Goal: Task Accomplishment & Management: Use online tool/utility

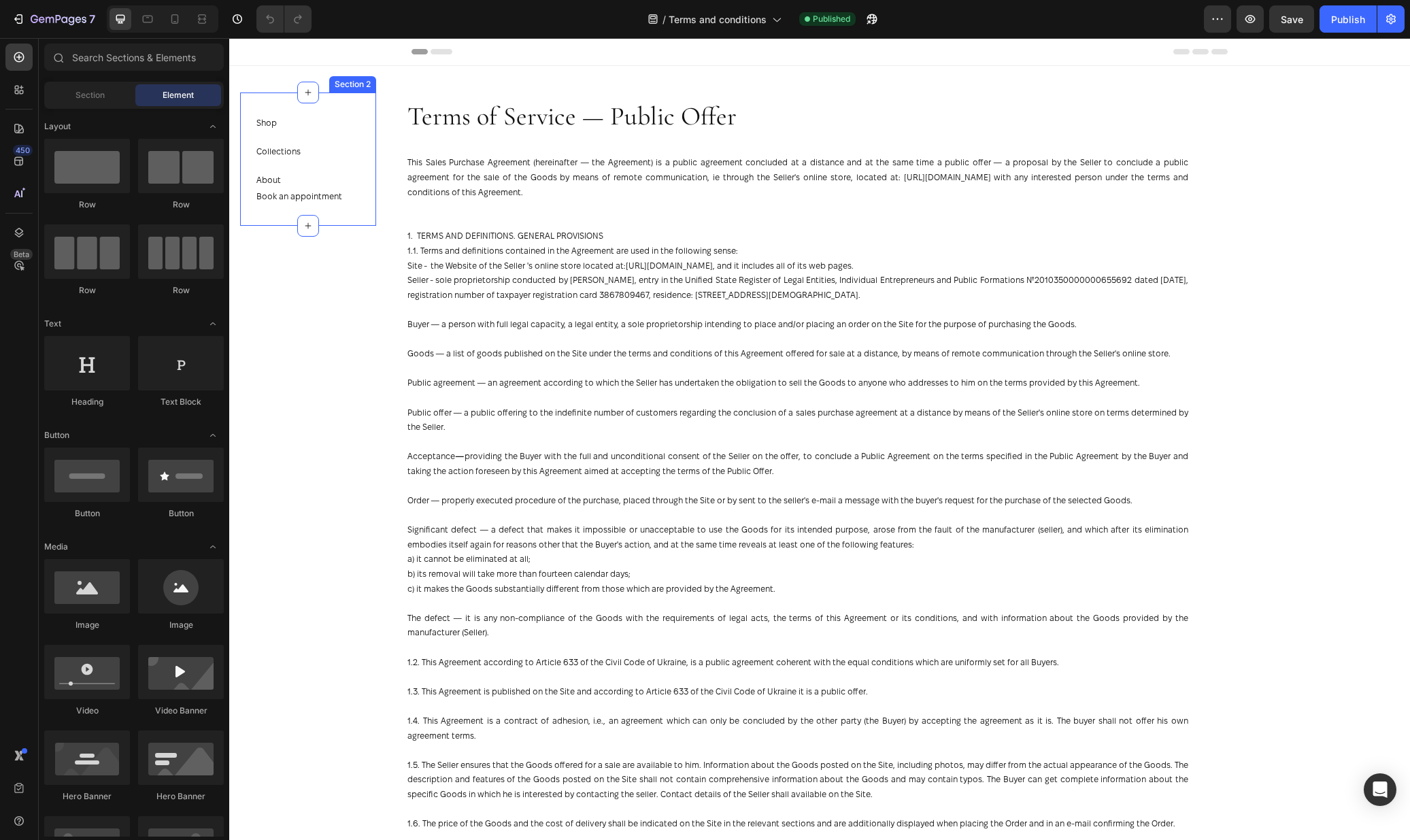
click at [325, 139] on div "Shop Button" at bounding box center [299, 128] width 86 height 28
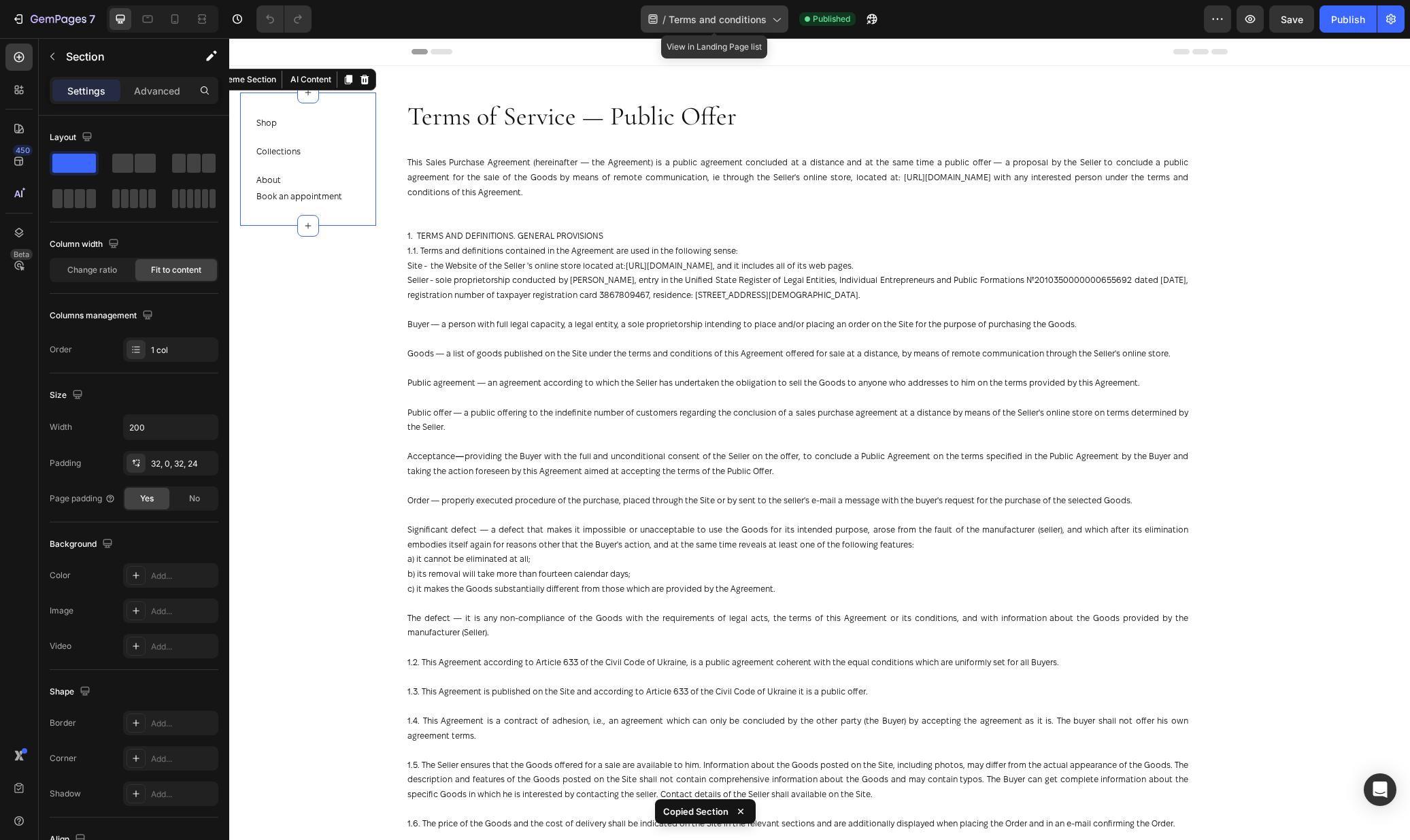
click at [686, 20] on span "Terms and conditions" at bounding box center [717, 19] width 98 height 14
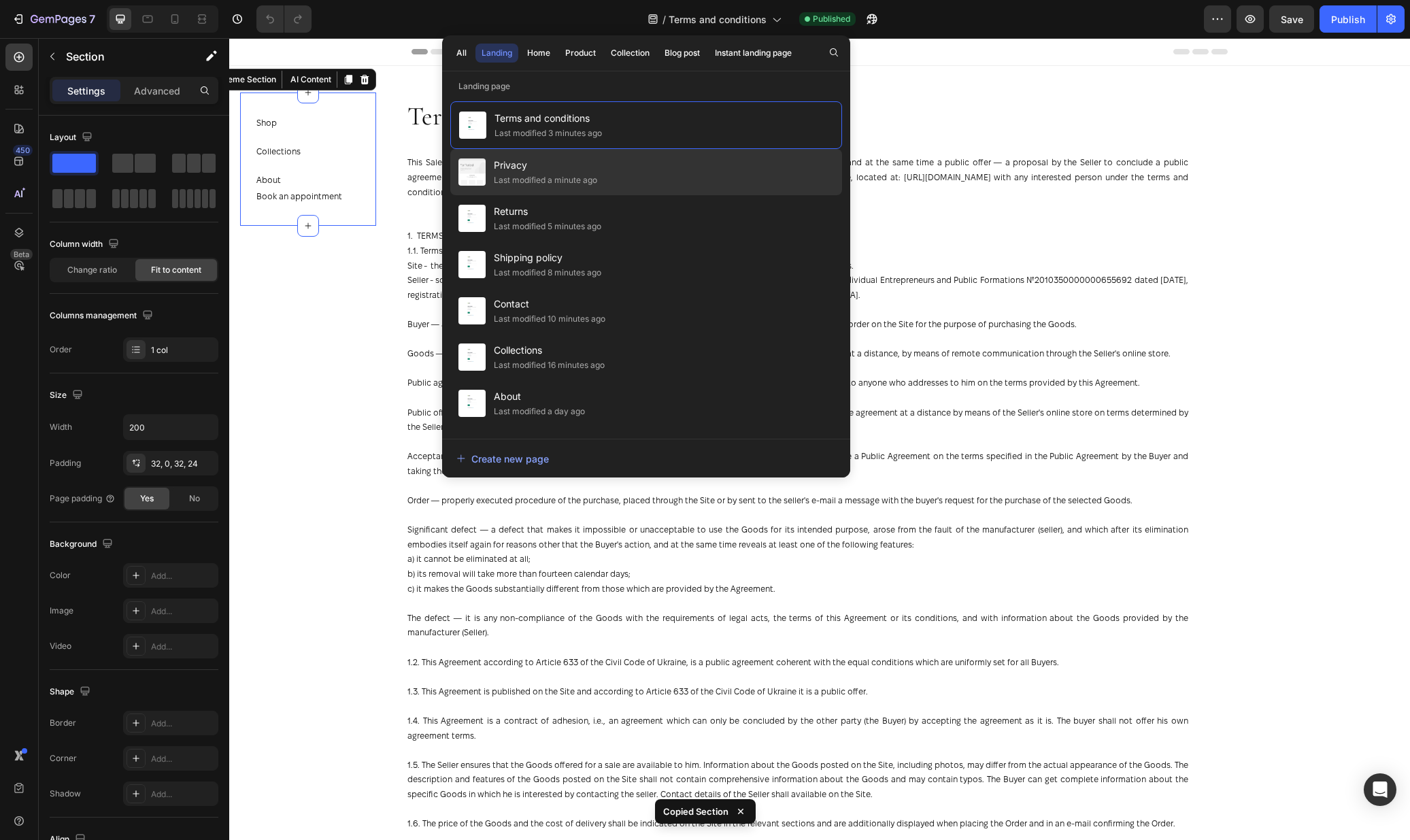
click at [596, 164] on span "Privacy" at bounding box center [545, 165] width 103 height 16
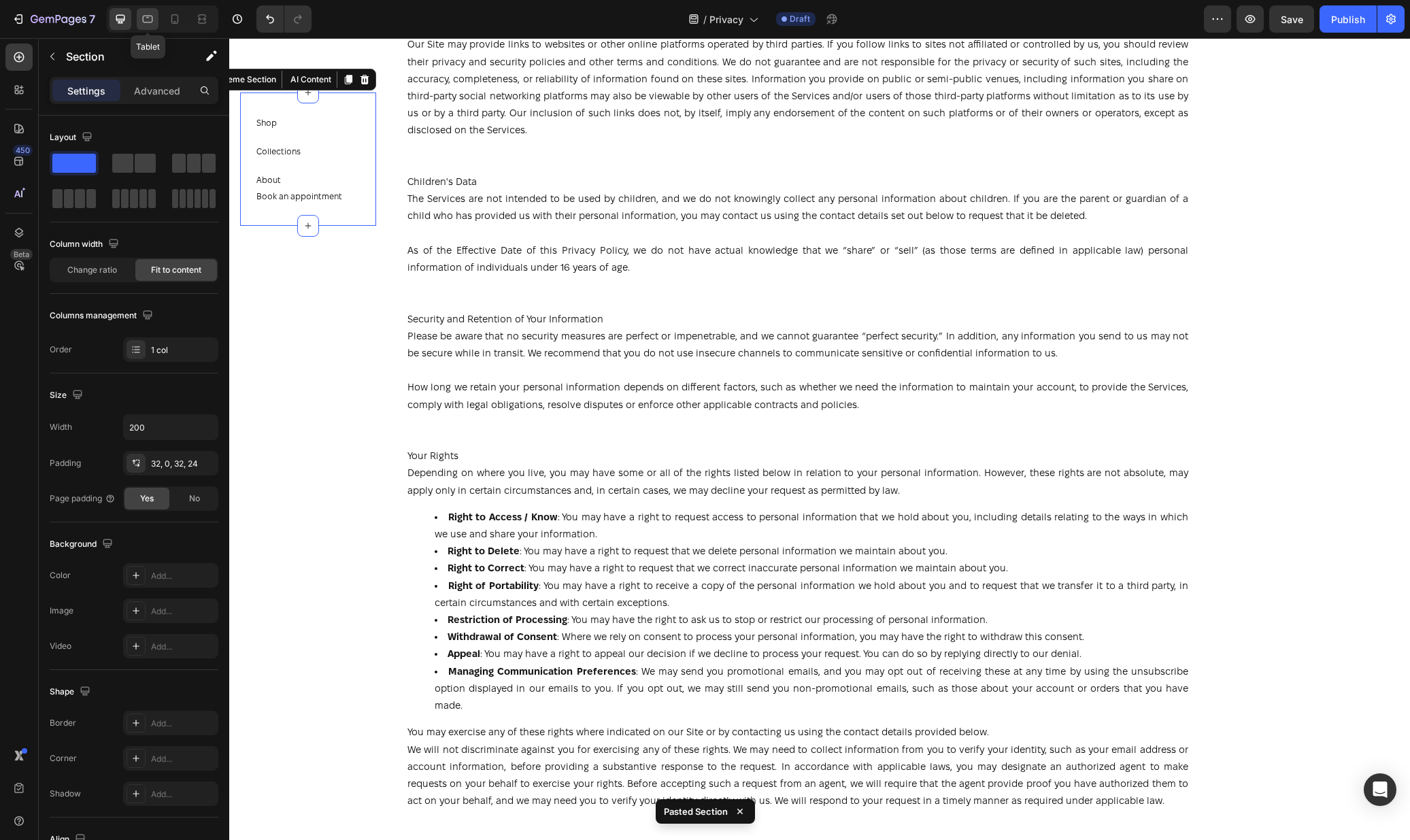
click at [157, 16] on div at bounding box center [147, 19] width 22 height 22
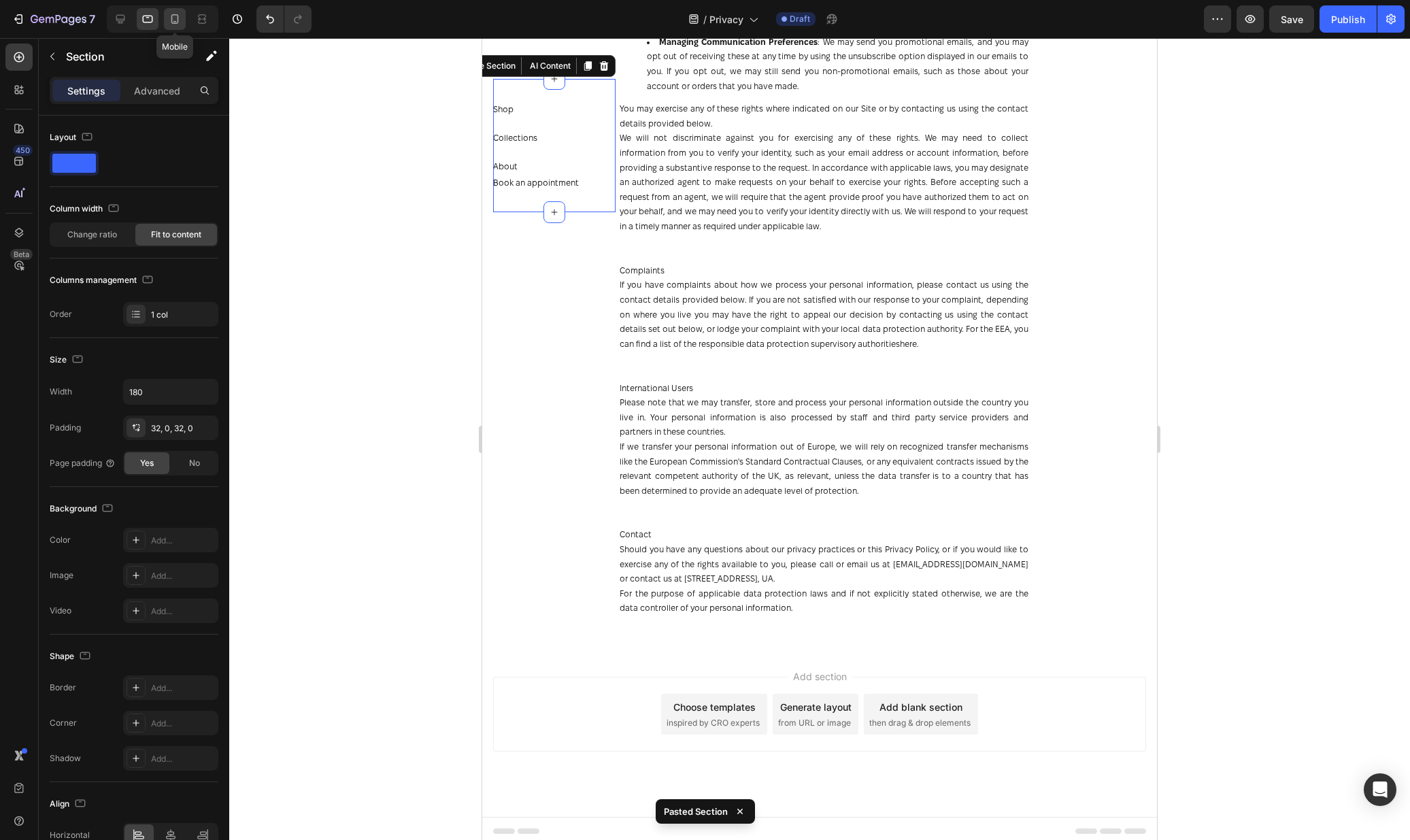
click at [184, 19] on div at bounding box center [175, 19] width 22 height 22
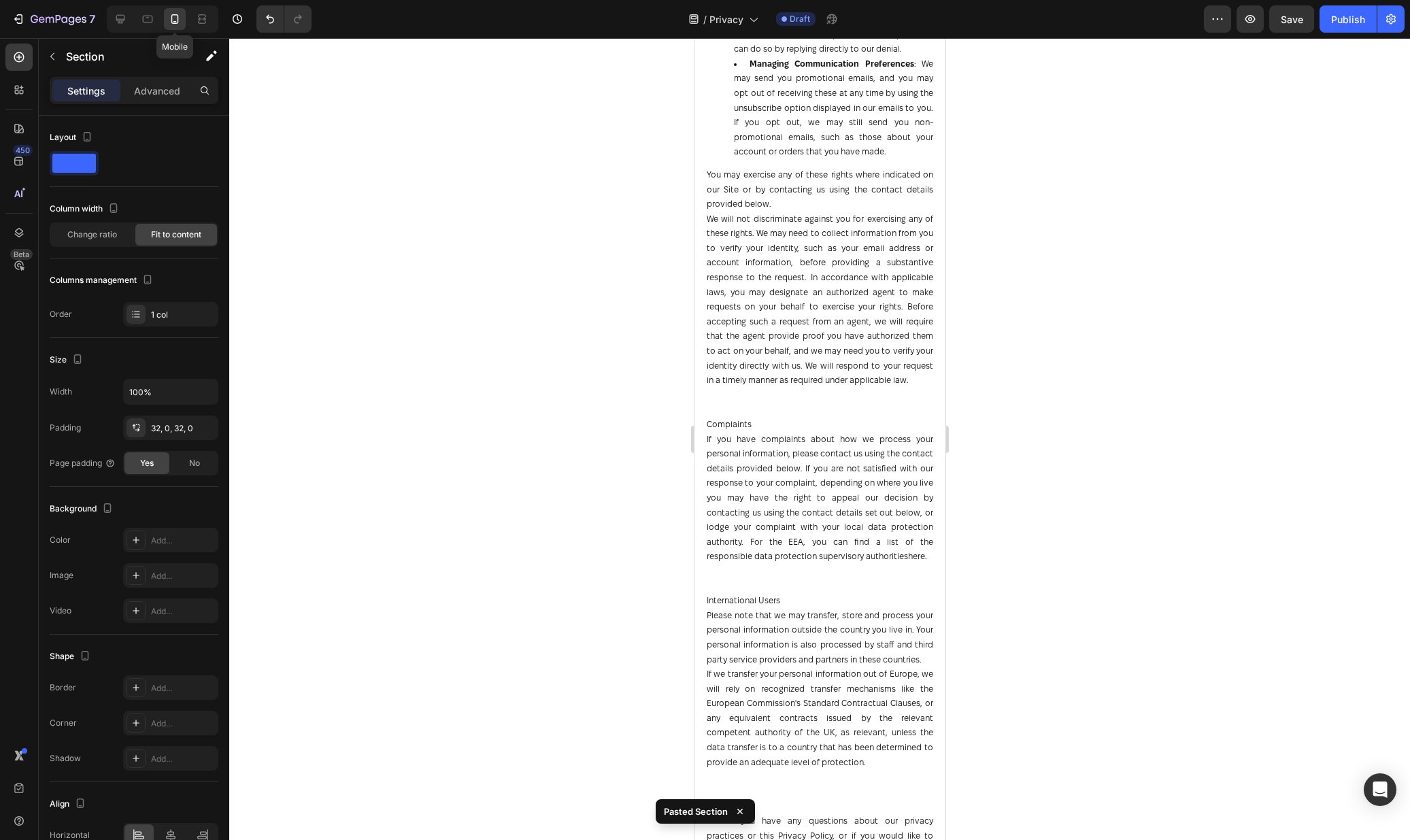
scroll to position [4998, 0]
click at [124, 19] on icon at bounding box center [121, 19] width 9 height 9
type input "200"
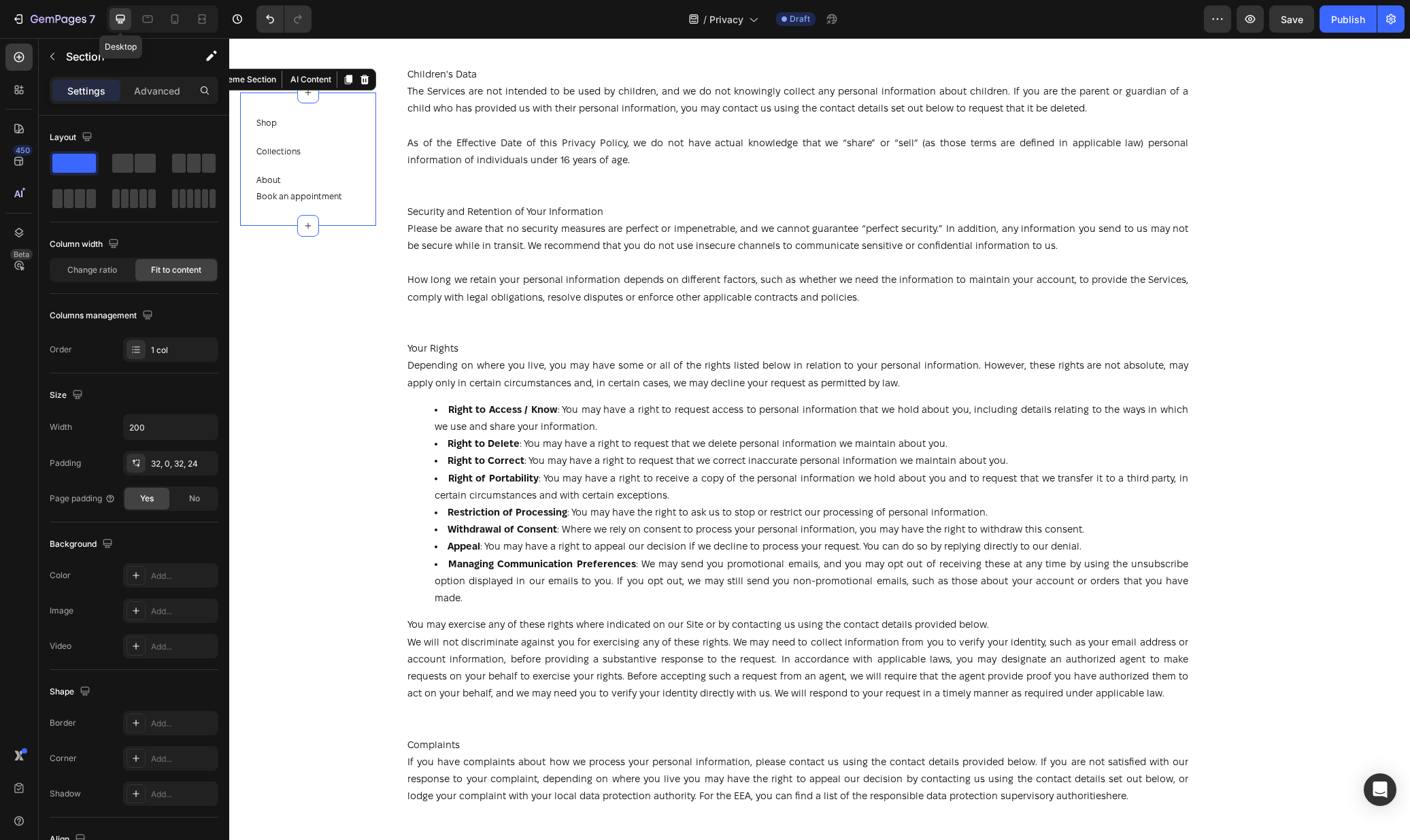
scroll to position [2370, 0]
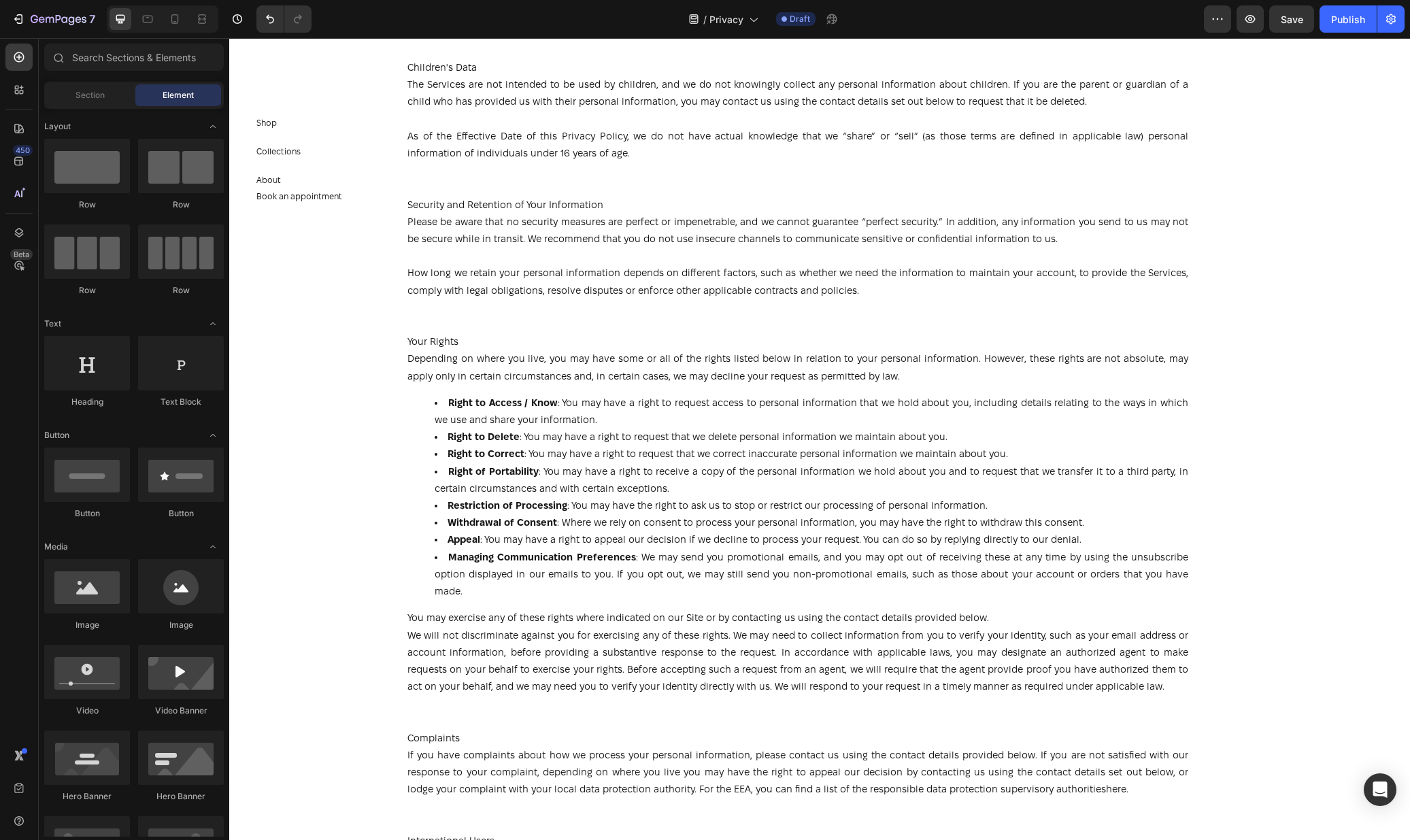
click at [361, 345] on section "Shop Button Collections Button About Button Book an appointment Button Section 2" at bounding box center [308, 439] width 158 height 802
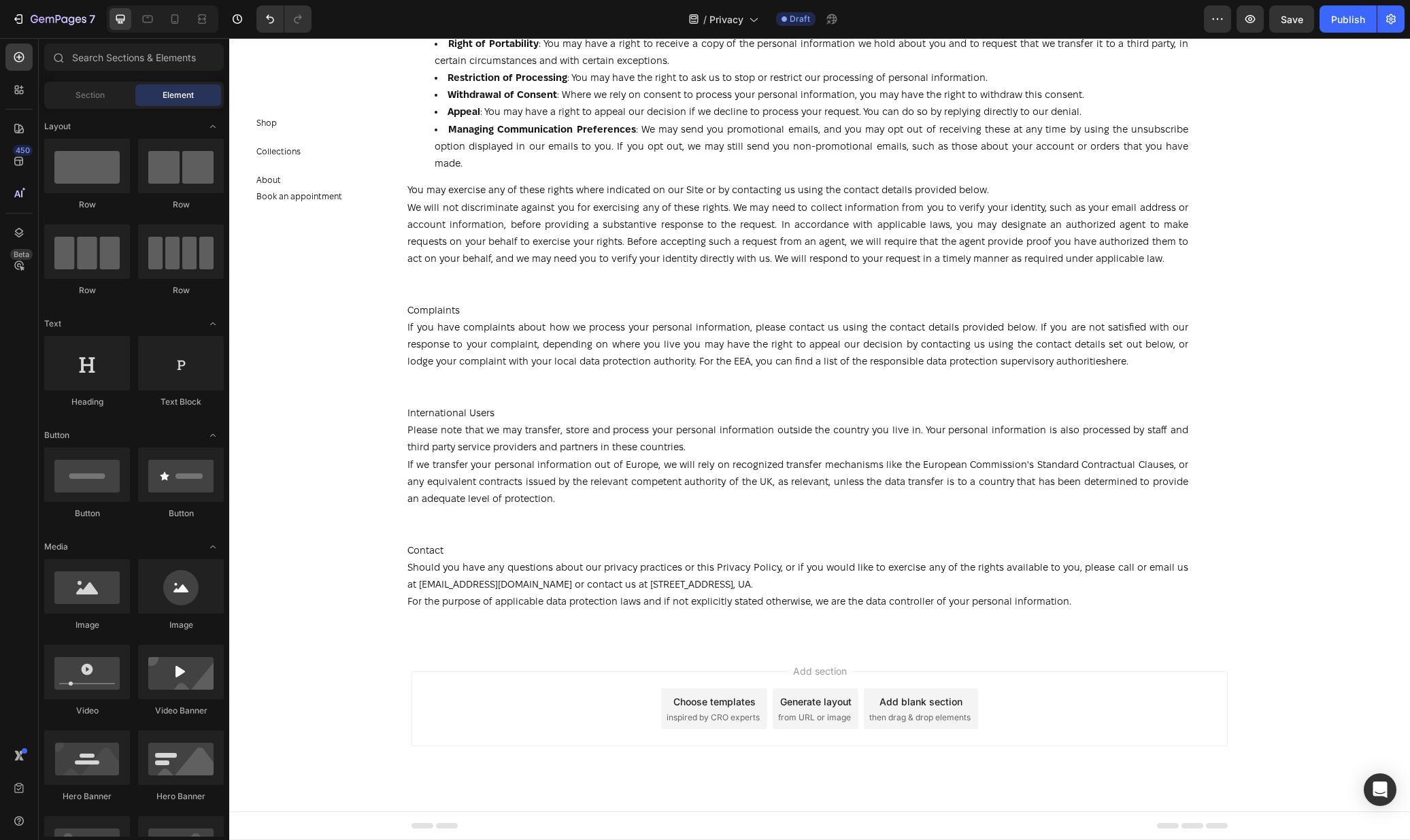
click at [712, 716] on span "inspired by CRO experts" at bounding box center [713, 717] width 94 height 12
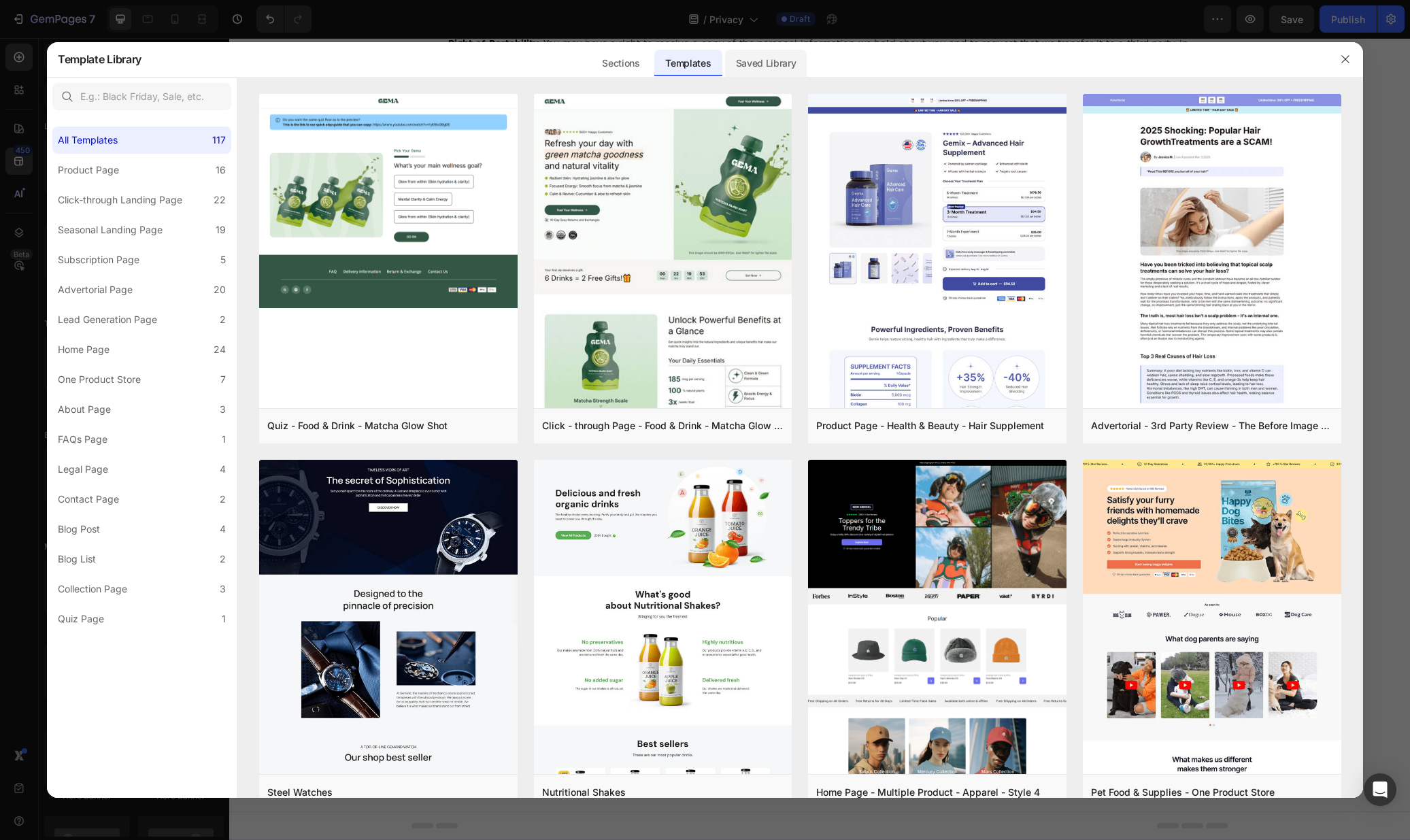
click at [786, 71] on div "Saved Library" at bounding box center [766, 63] width 82 height 27
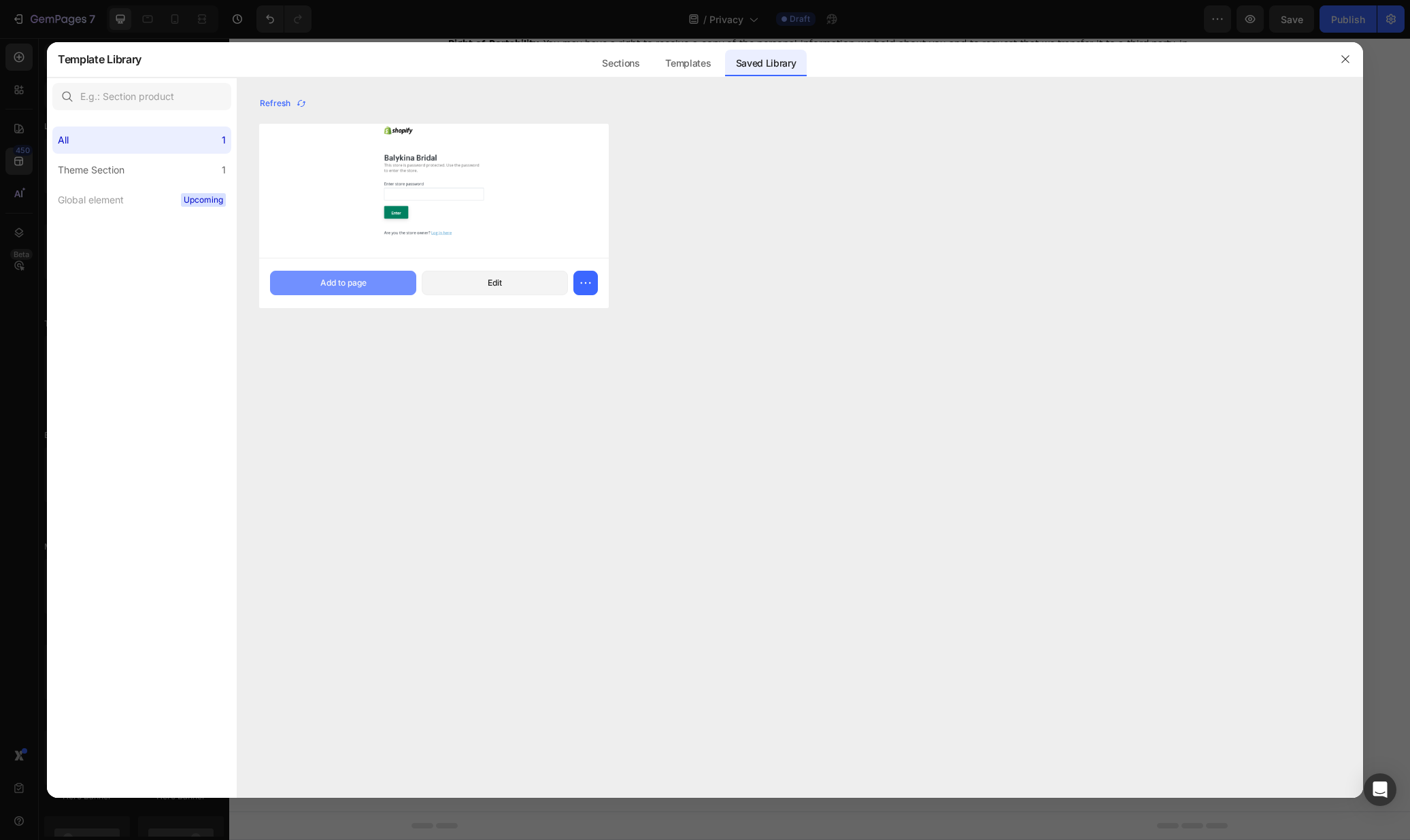
click at [329, 275] on button "Add to page" at bounding box center [343, 283] width 146 height 25
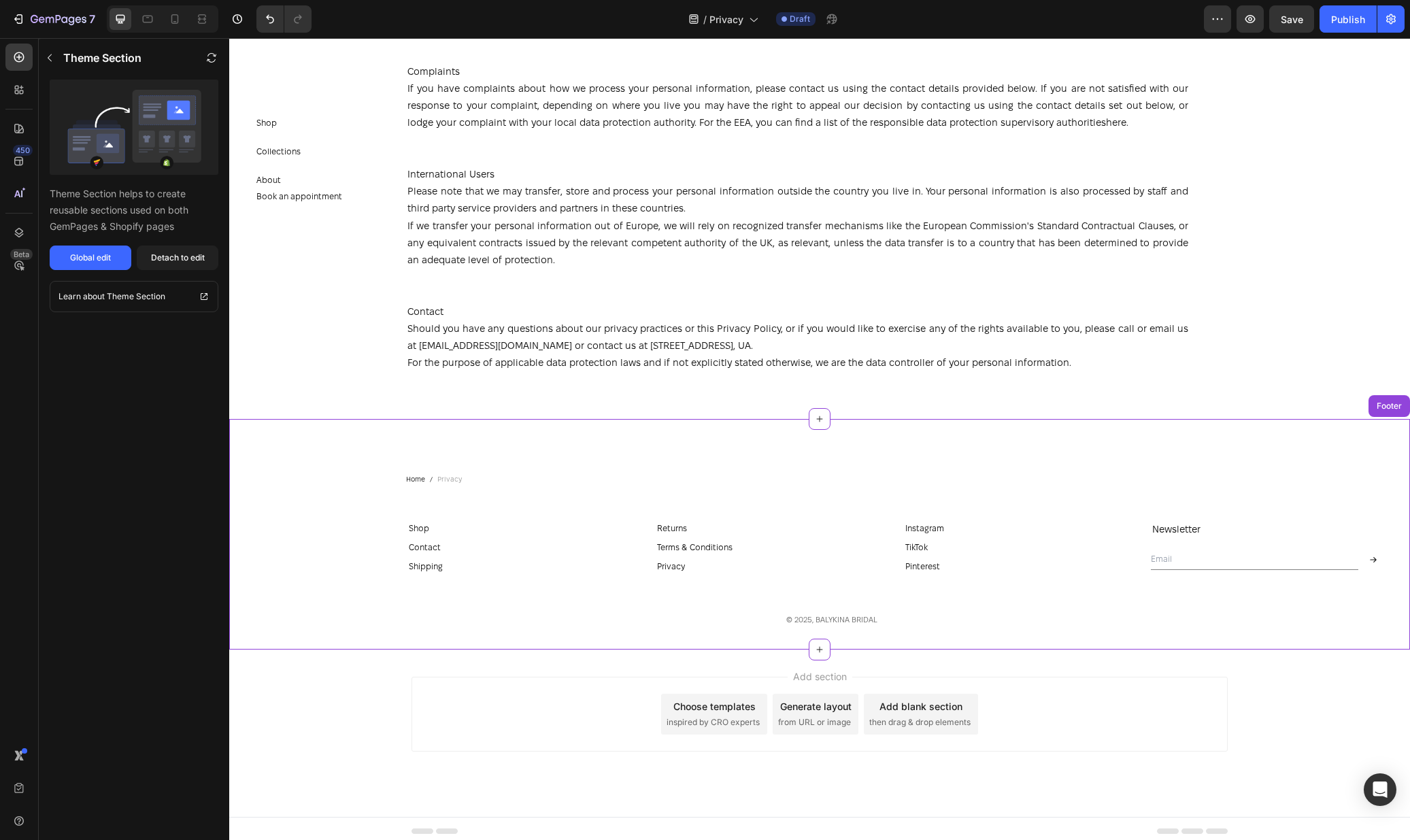
scroll to position [3041, 0]
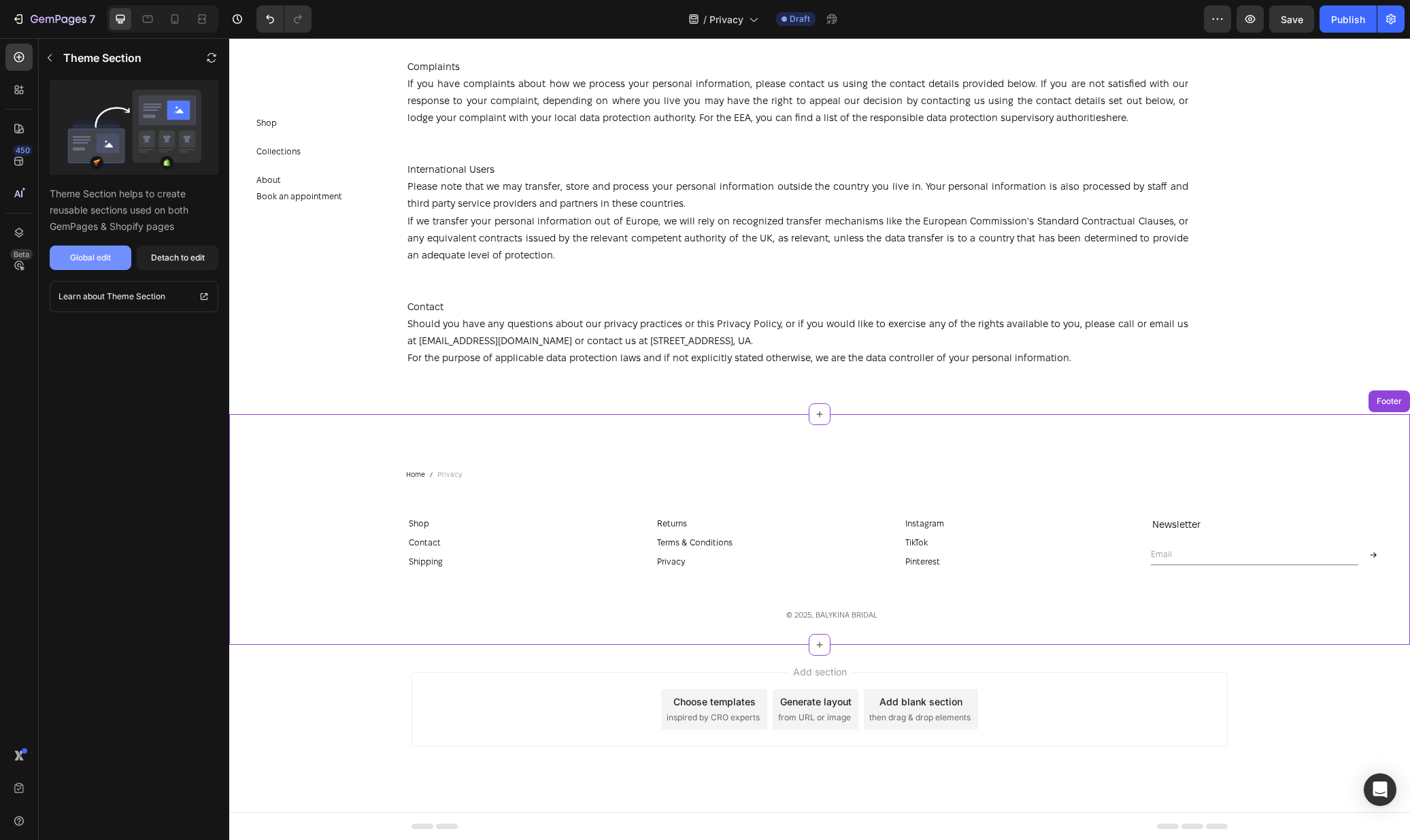
click at [113, 261] on button "Global edit" at bounding box center [90, 258] width 81 height 25
click at [1334, 26] on button "Publish" at bounding box center [1347, 19] width 57 height 27
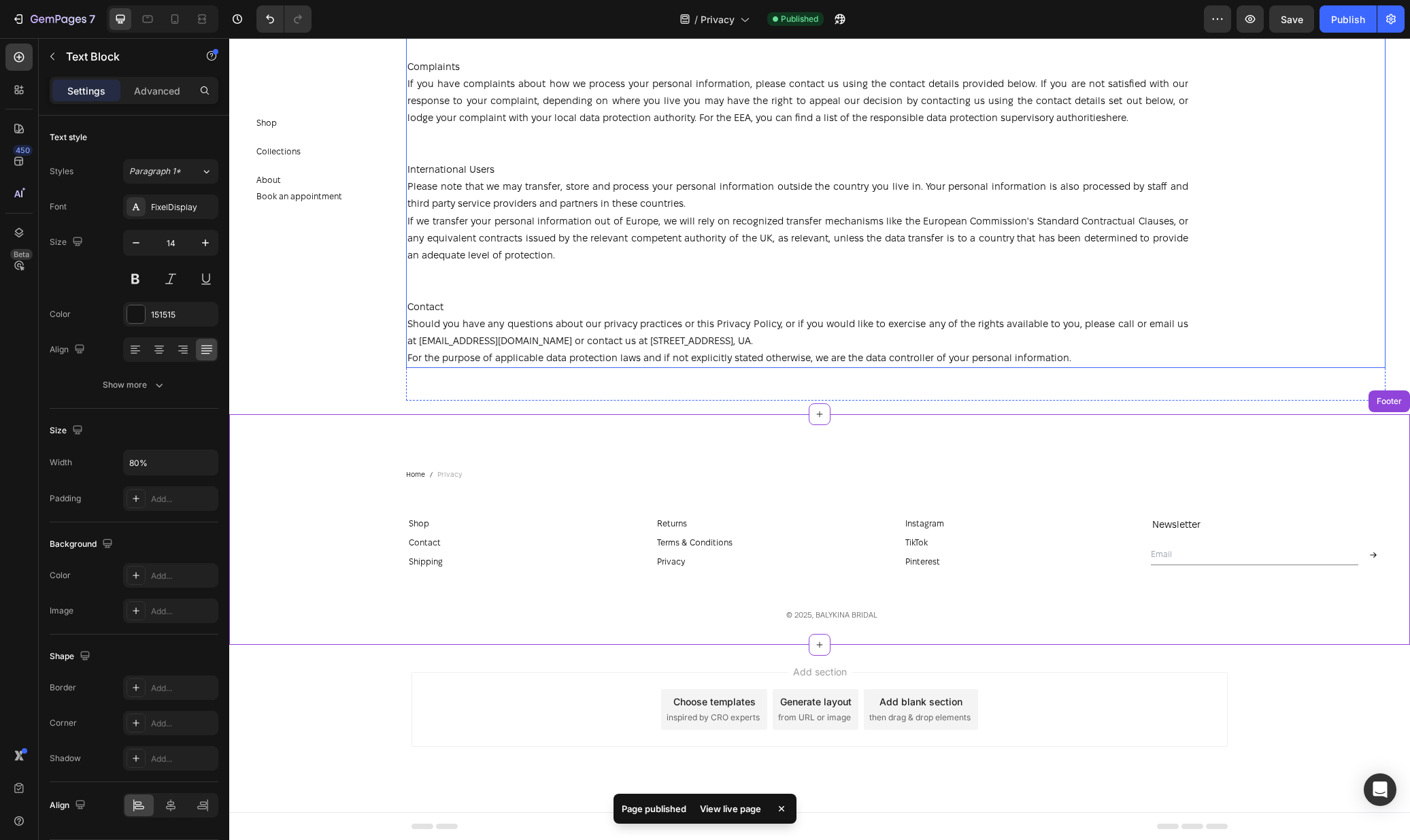
click at [646, 117] on p "If you have complaints about how we process your personal information, please c…" at bounding box center [798, 101] width 781 height 52
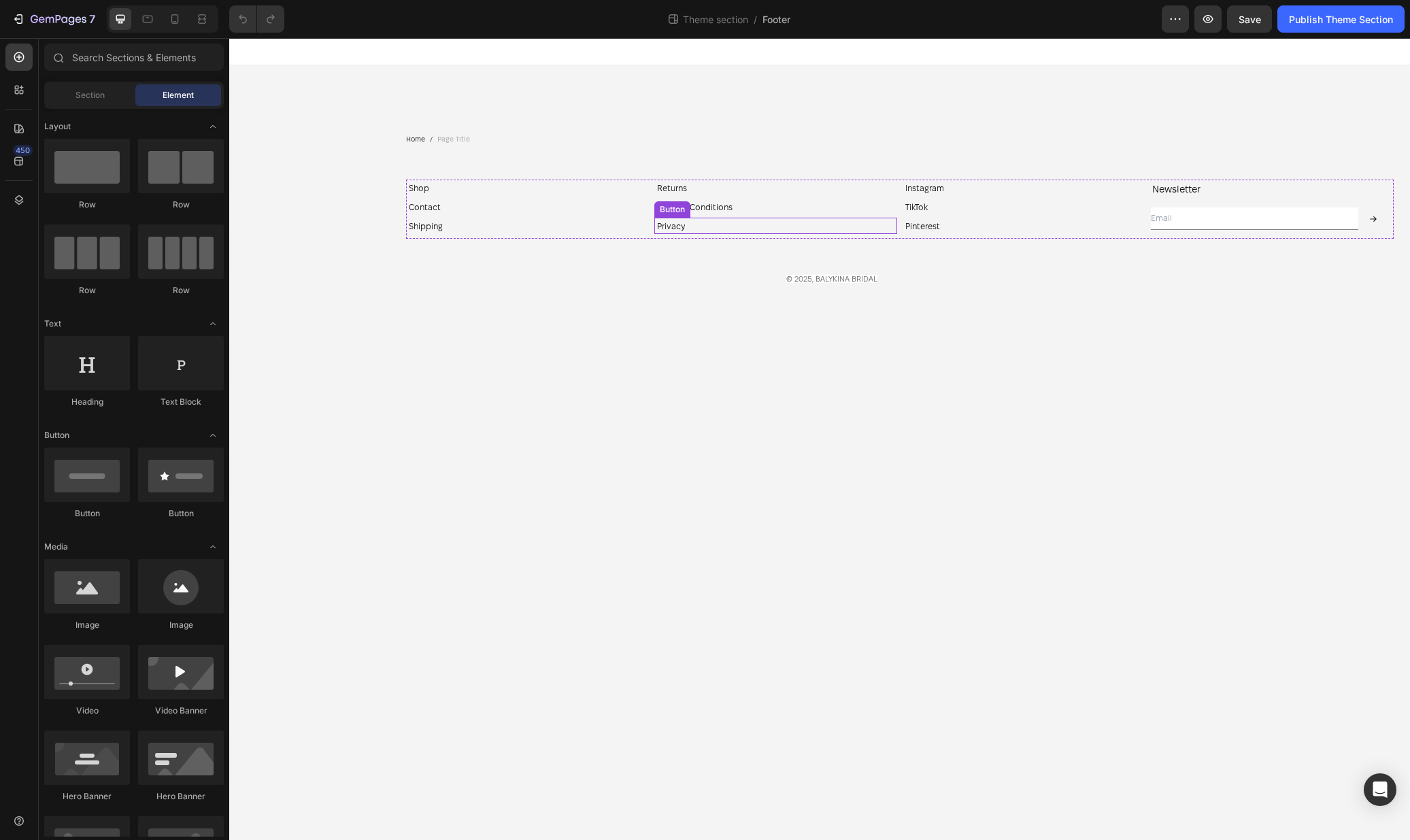
click at [722, 231] on div "Privacy Button" at bounding box center [775, 226] width 243 height 16
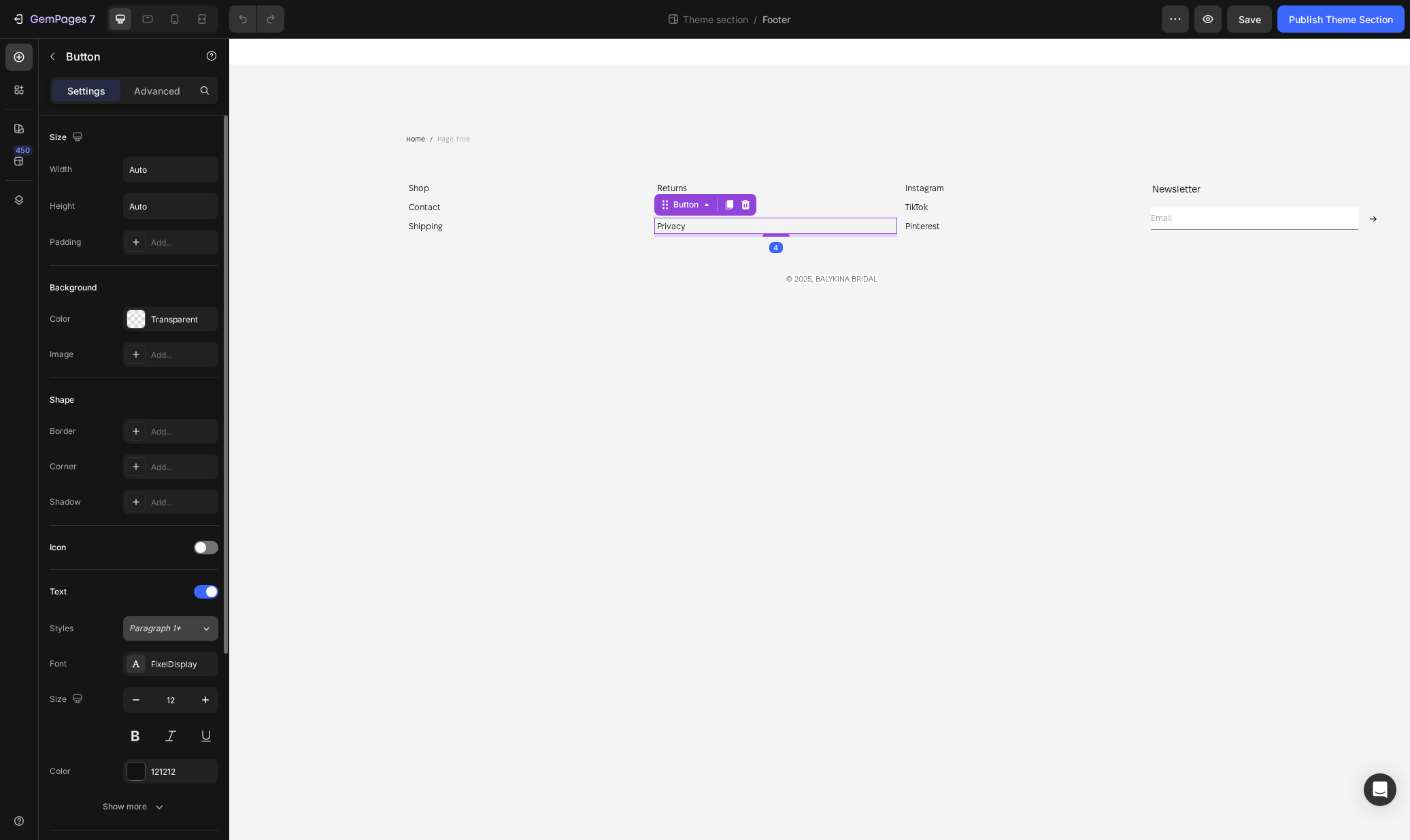
scroll to position [319, 0]
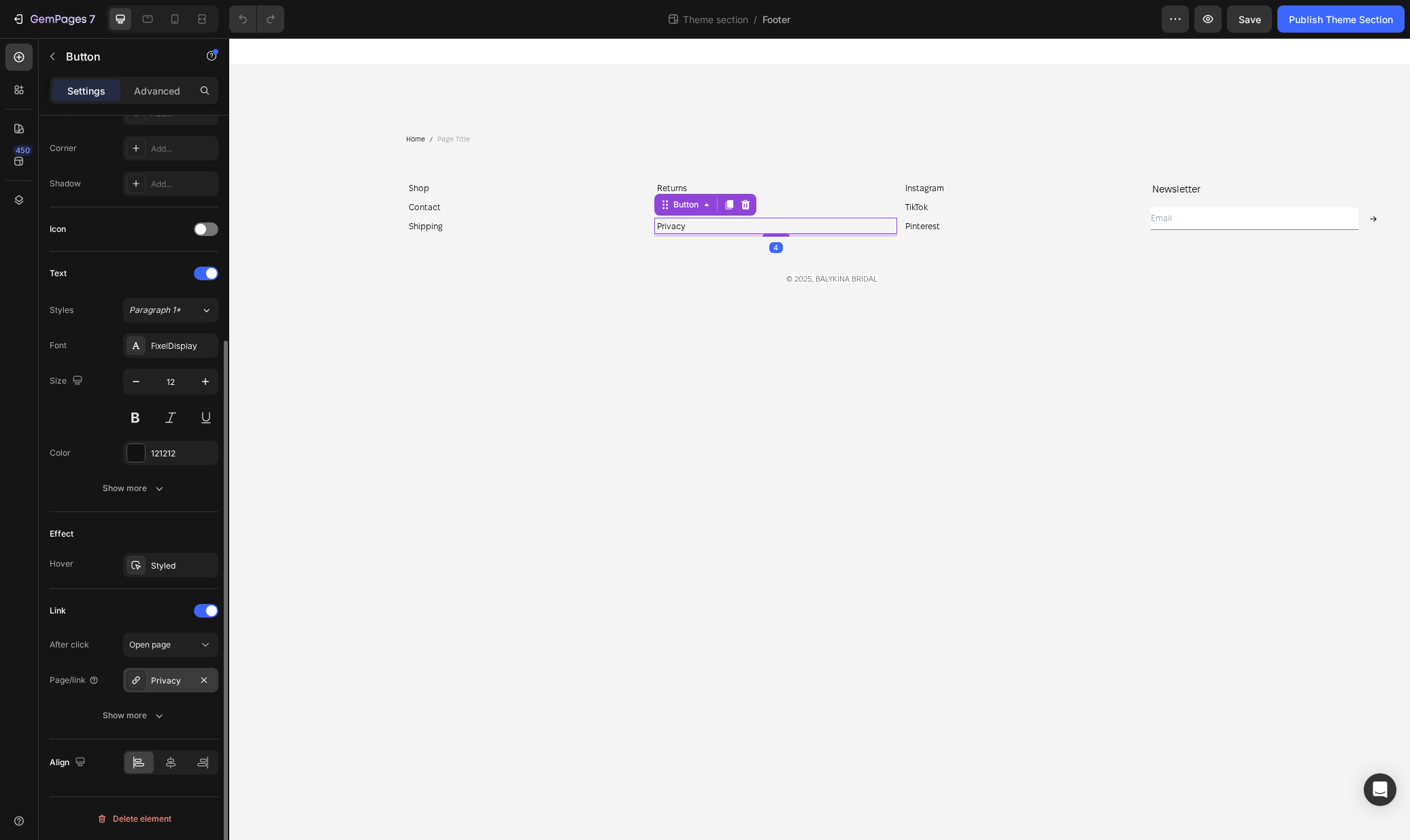
click at [167, 689] on div "Privacy" at bounding box center [170, 680] width 95 height 25
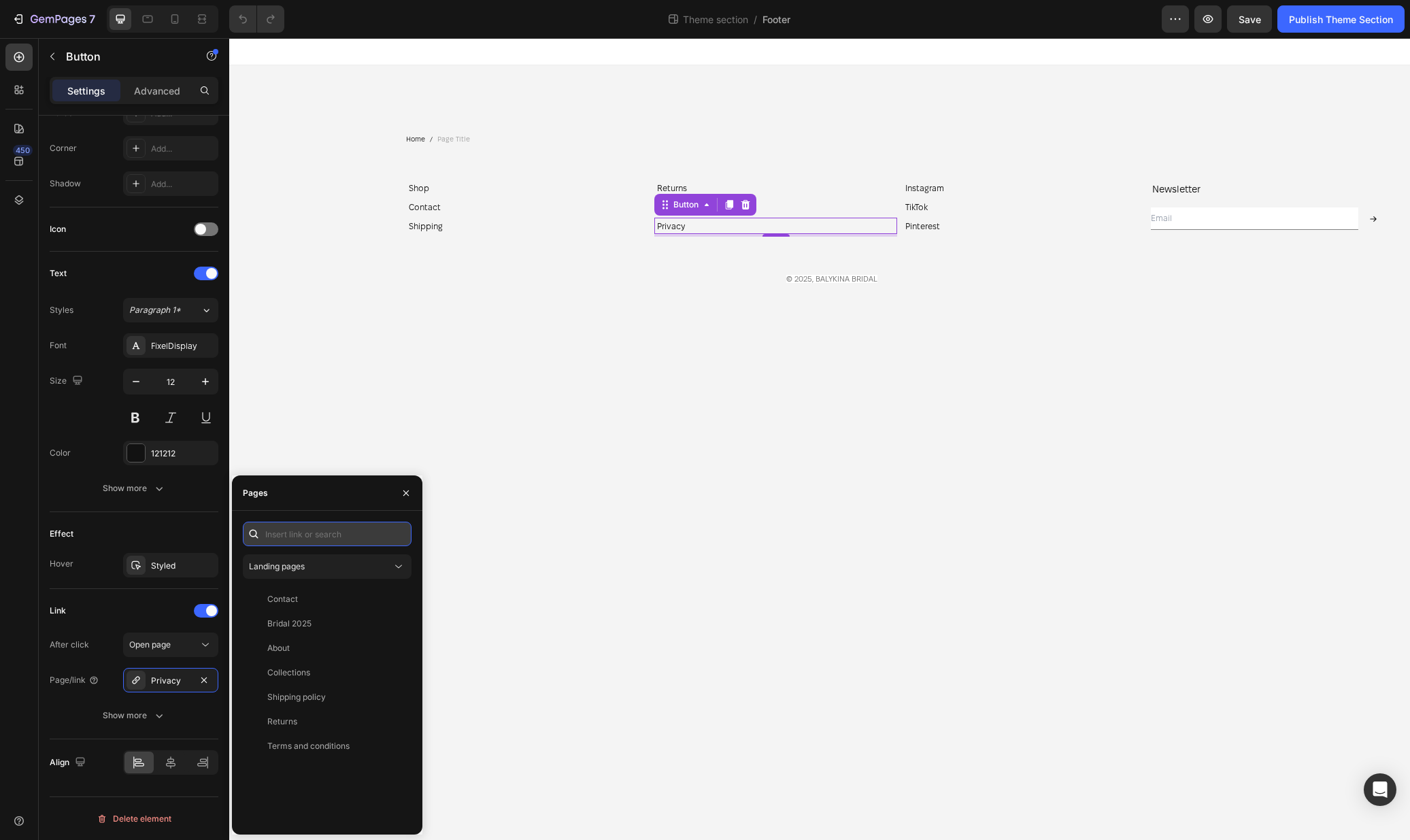
click at [331, 527] on input "text" at bounding box center [326, 534] width 169 height 25
click at [403, 499] on button "button" at bounding box center [406, 492] width 22 height 22
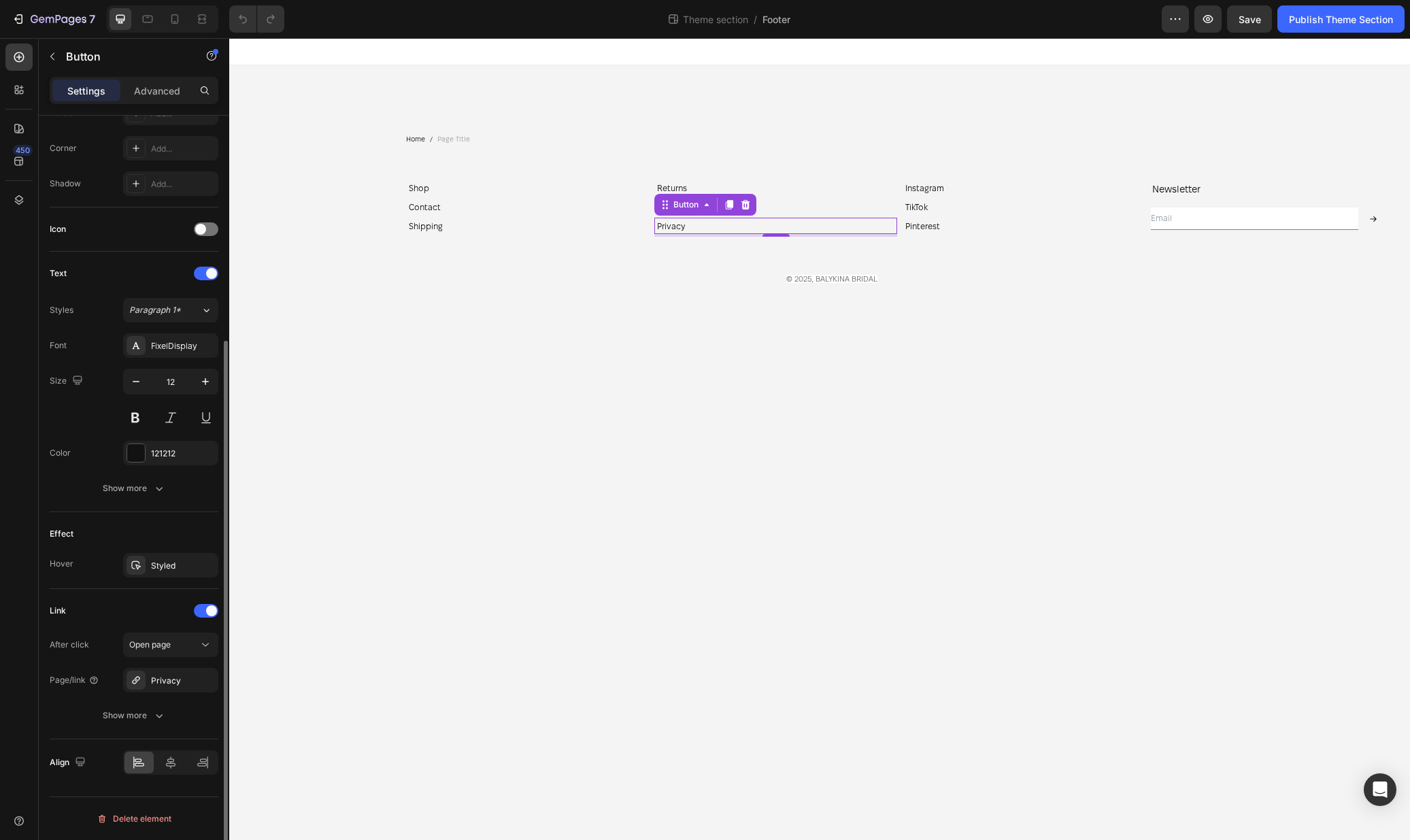
click at [174, 693] on div "After click Open page Page/link Privacy Show more" at bounding box center [133, 680] width 169 height 95
click at [167, 686] on div "Privacy" at bounding box center [170, 681] width 40 height 12
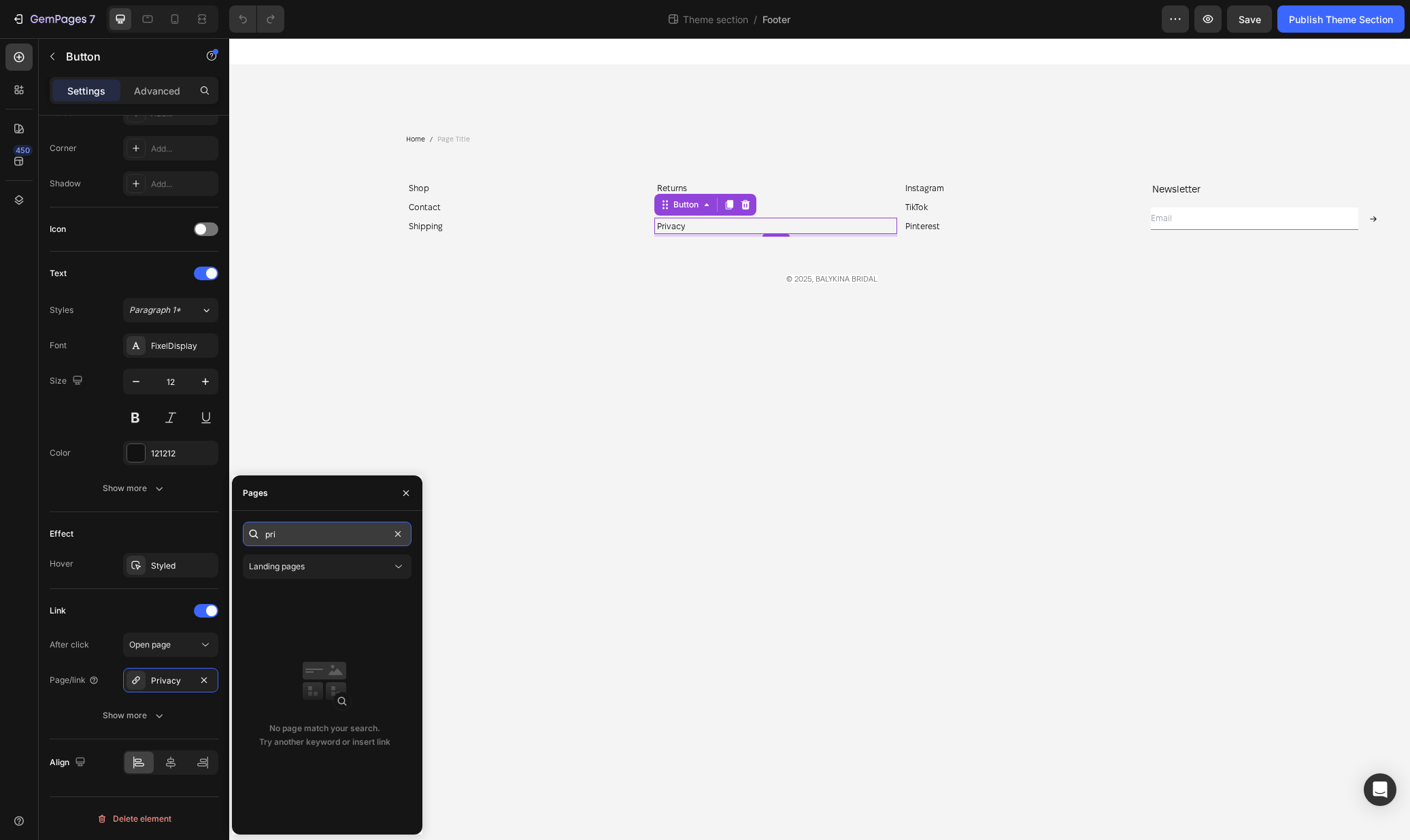
click at [310, 541] on input "pri" at bounding box center [326, 534] width 169 height 25
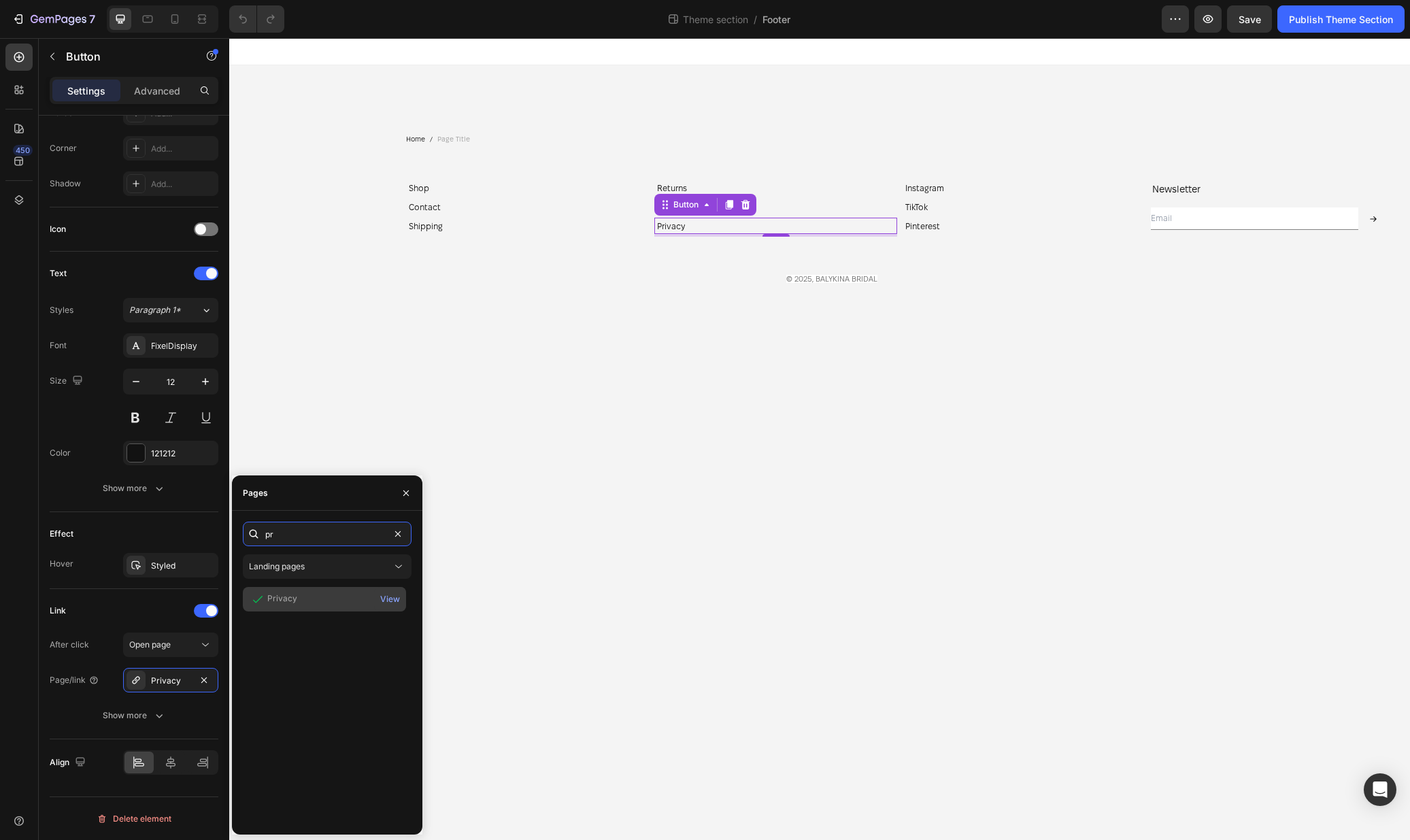
type input "pr"
click at [296, 598] on div "Privacy" at bounding box center [324, 598] width 153 height 13
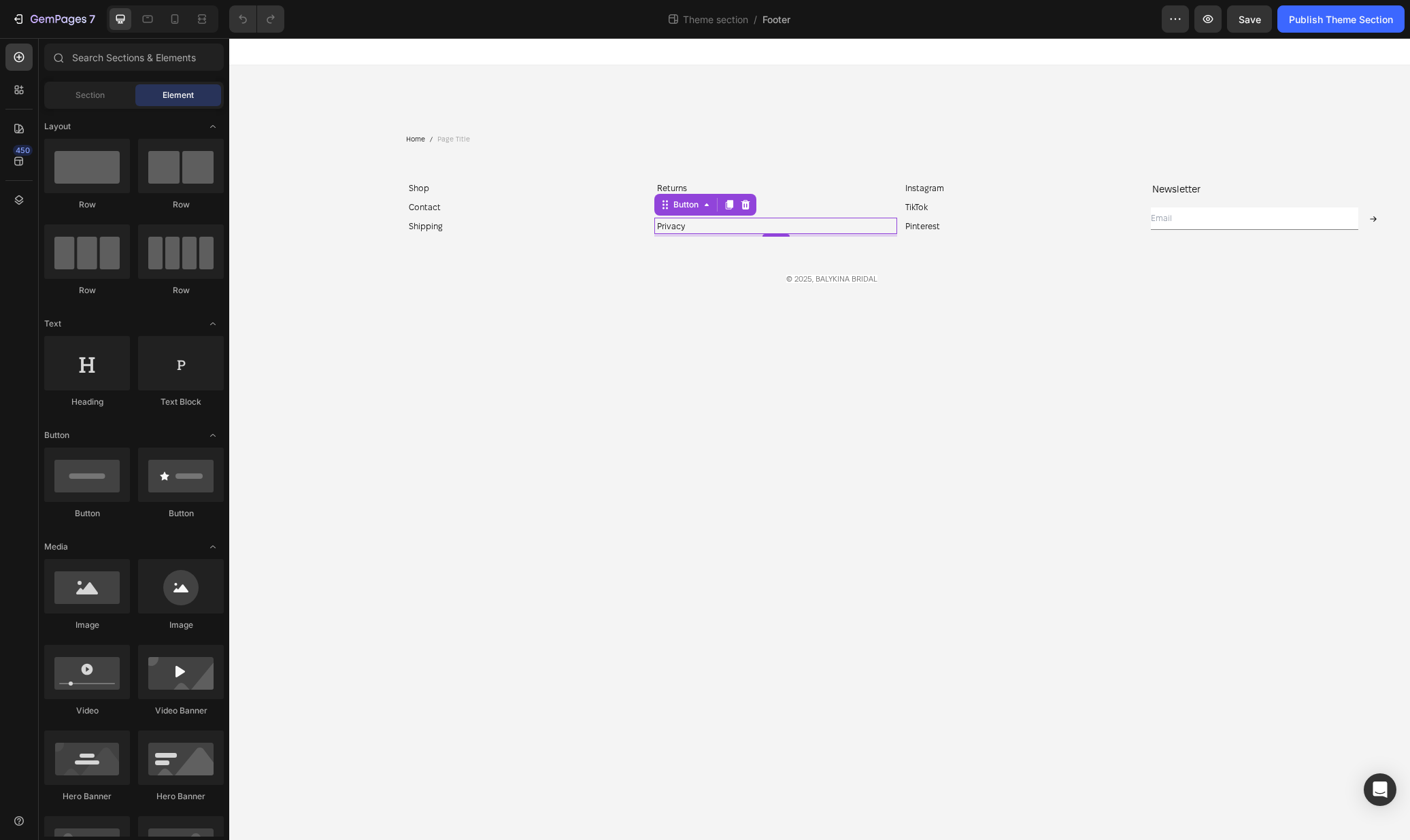
click at [660, 547] on body "Home Page Title Breadcrumb Newsletter Heading Email Field Submit Button Row New…" at bounding box center [820, 439] width 1181 height 802
click at [1315, 16] on div "Publish Theme Section" at bounding box center [1340, 19] width 104 height 14
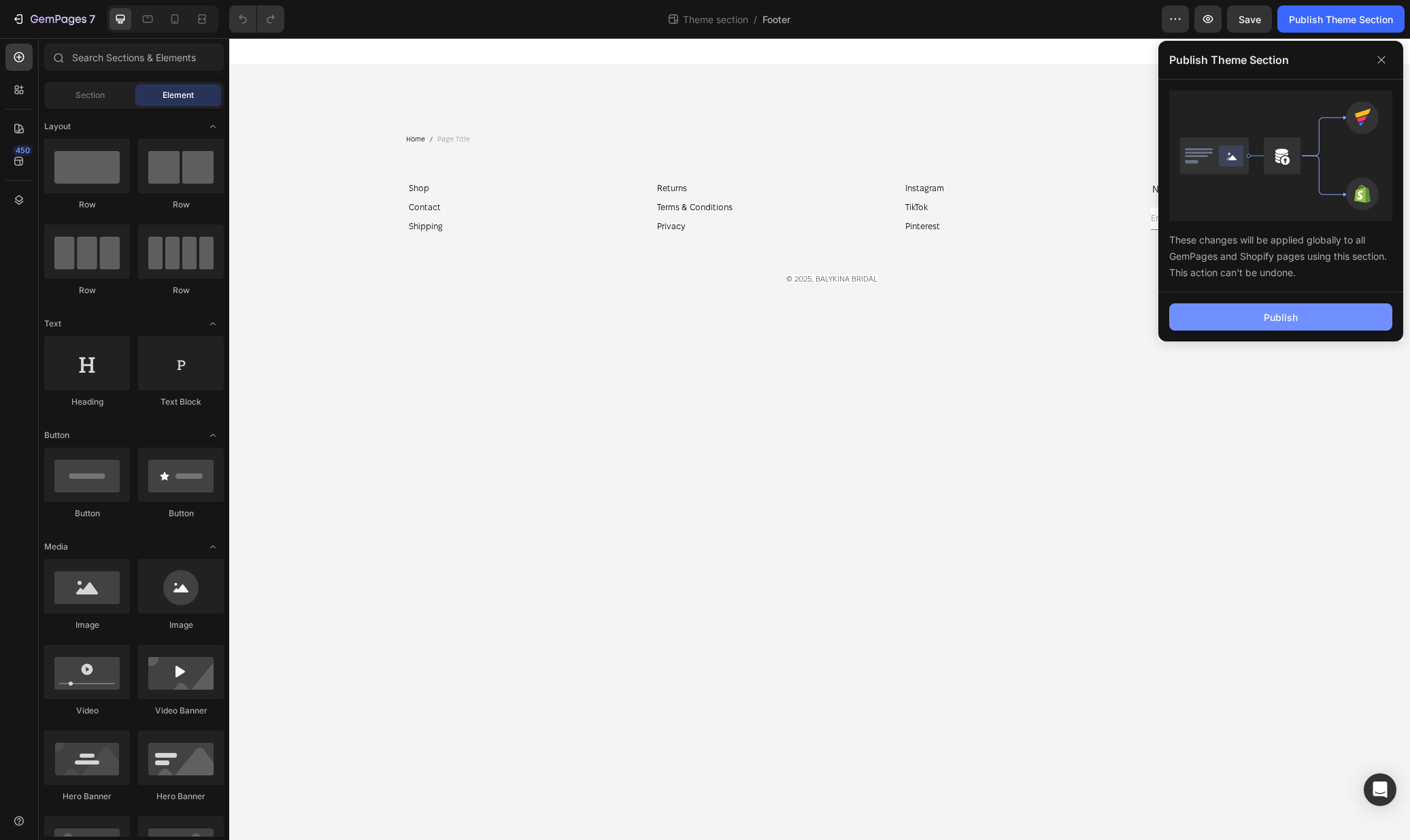
click at [1286, 326] on button "Publish" at bounding box center [1280, 317] width 223 height 27
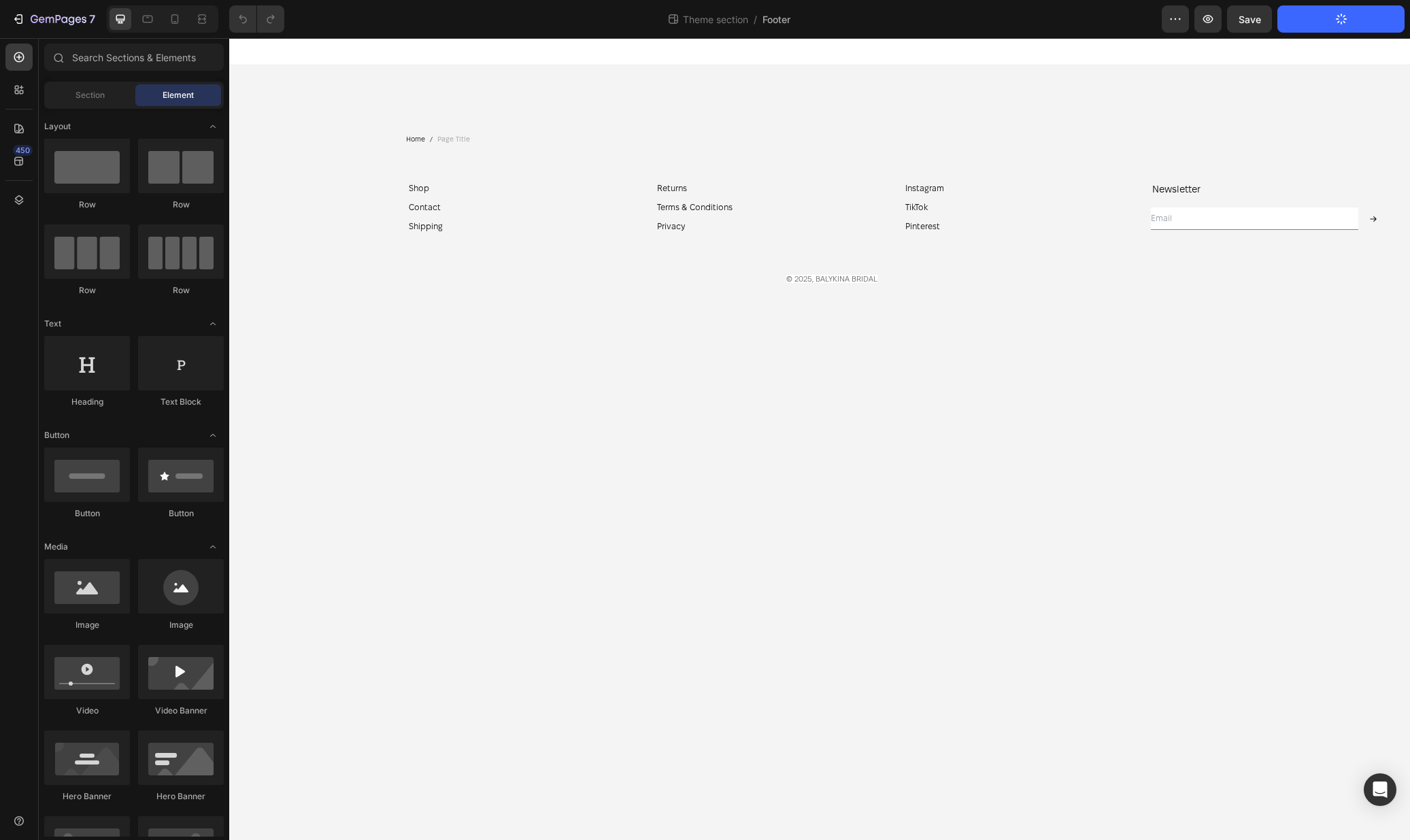
click at [1096, 461] on body "Home Page Title Breadcrumb Newsletter Heading Email Field Submit Button Row New…" at bounding box center [820, 439] width 1181 height 802
